Goal: Task Accomplishment & Management: Complete application form

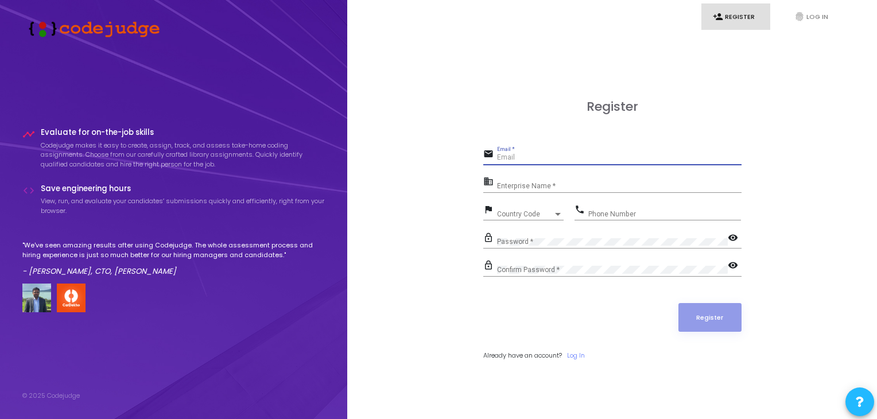
click at [541, 157] on input "Email *" at bounding box center [619, 158] width 244 height 8
click at [528, 180] on div "Enterprise Name *" at bounding box center [619, 183] width 244 height 18
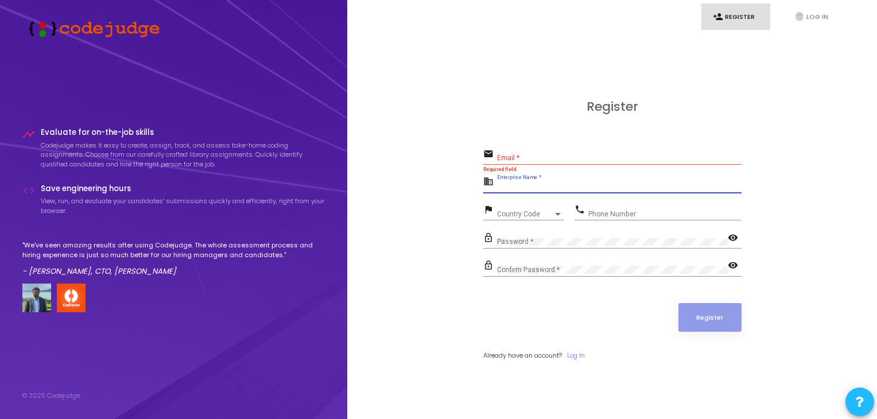
scroll to position [2, 0]
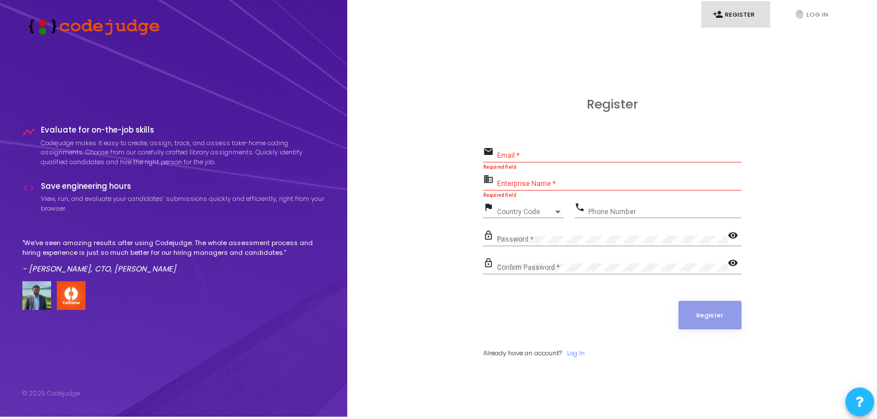
click at [552, 175] on div "Enterprise Name *" at bounding box center [619, 181] width 244 height 18
click at [529, 185] on input "Enterprise Name *" at bounding box center [619, 184] width 244 height 8
click at [817, 12] on link "fingerprint Log In" at bounding box center [817, 14] width 69 height 27
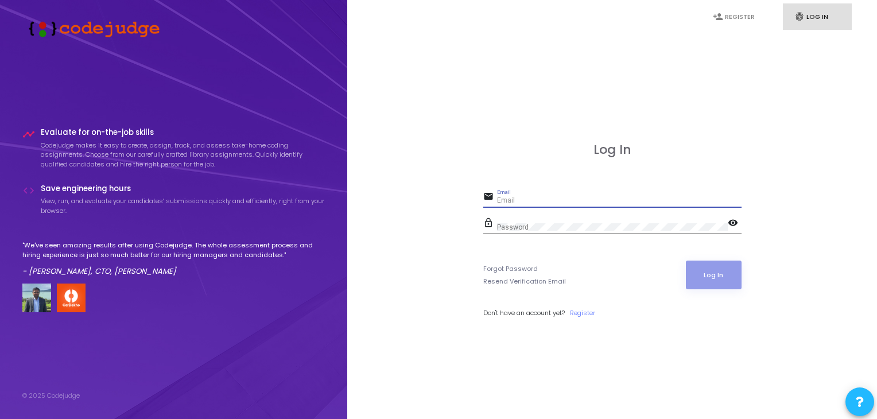
click at [543, 201] on input "Email" at bounding box center [619, 201] width 244 height 8
click at [589, 310] on link "Register" at bounding box center [582, 313] width 25 height 10
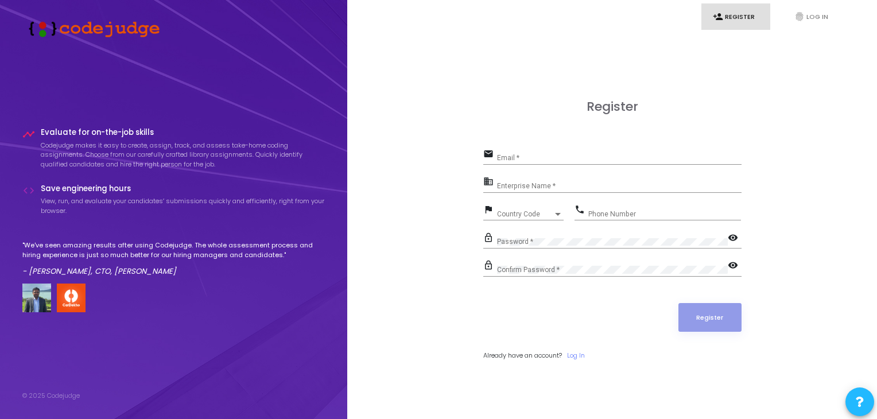
click at [554, 146] on div "Register email Email * business Enterprise Name * flag Country Code Country Cod…" at bounding box center [612, 242] width 258 height 286
